Goal: Task Accomplishment & Management: Manage account settings

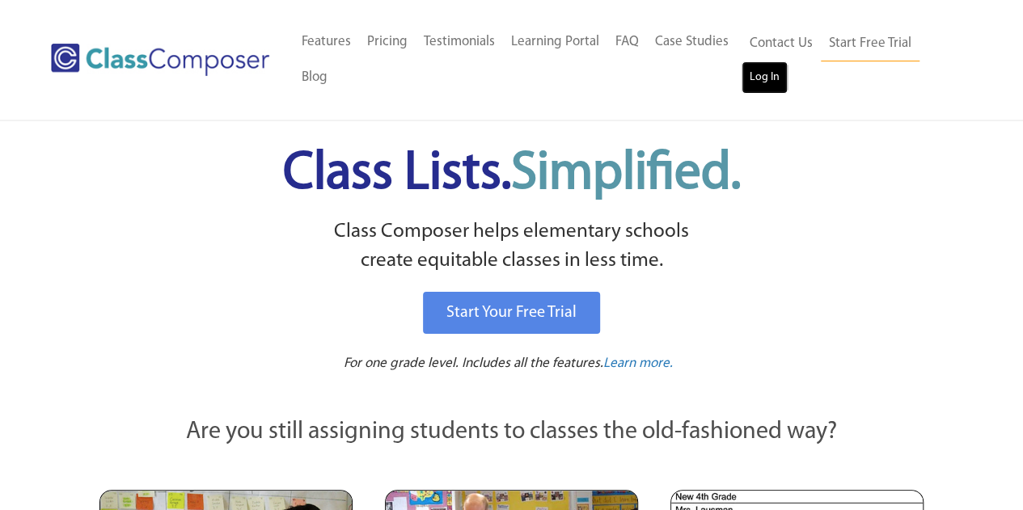
click at [760, 82] on link "Log In" at bounding box center [765, 77] width 46 height 32
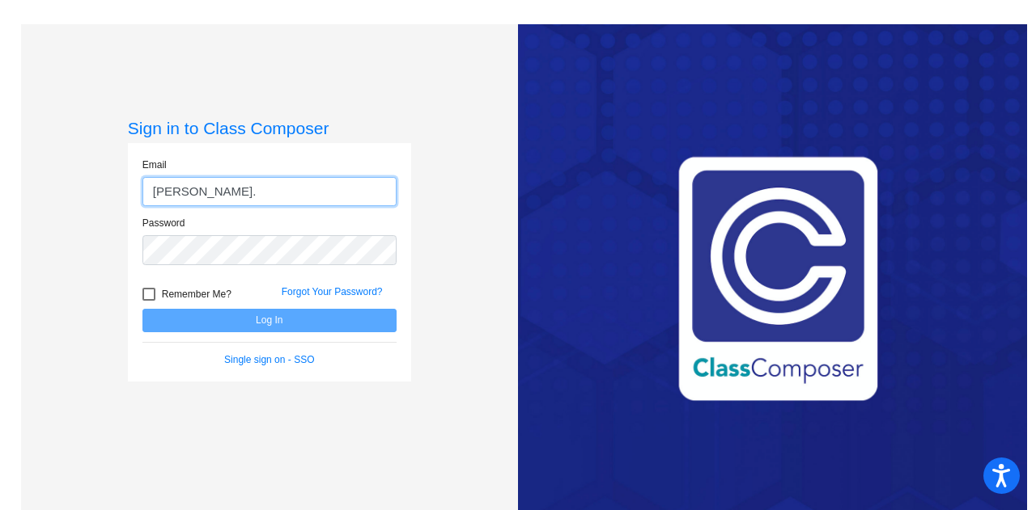
type input "[PERSON_NAME][EMAIL_ADDRESS][PERSON_NAME][DOMAIN_NAME]"
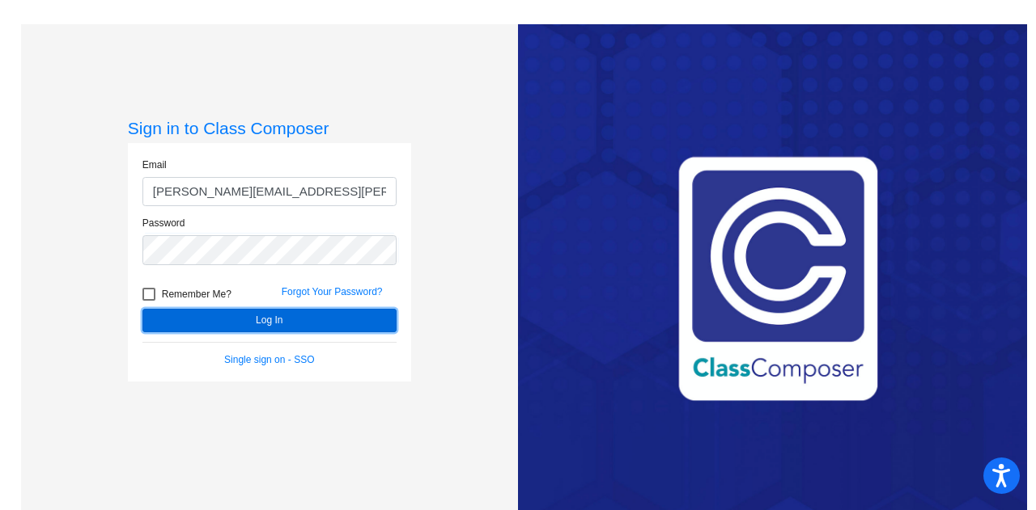
click at [242, 316] on button "Log In" at bounding box center [269, 320] width 254 height 23
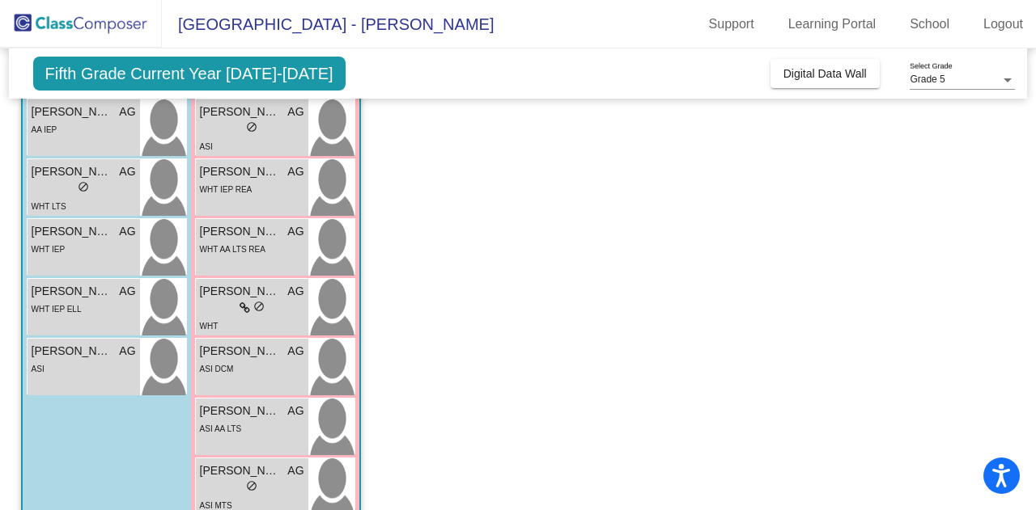
scroll to position [485, 0]
